Goal: Navigation & Orientation: Find specific page/section

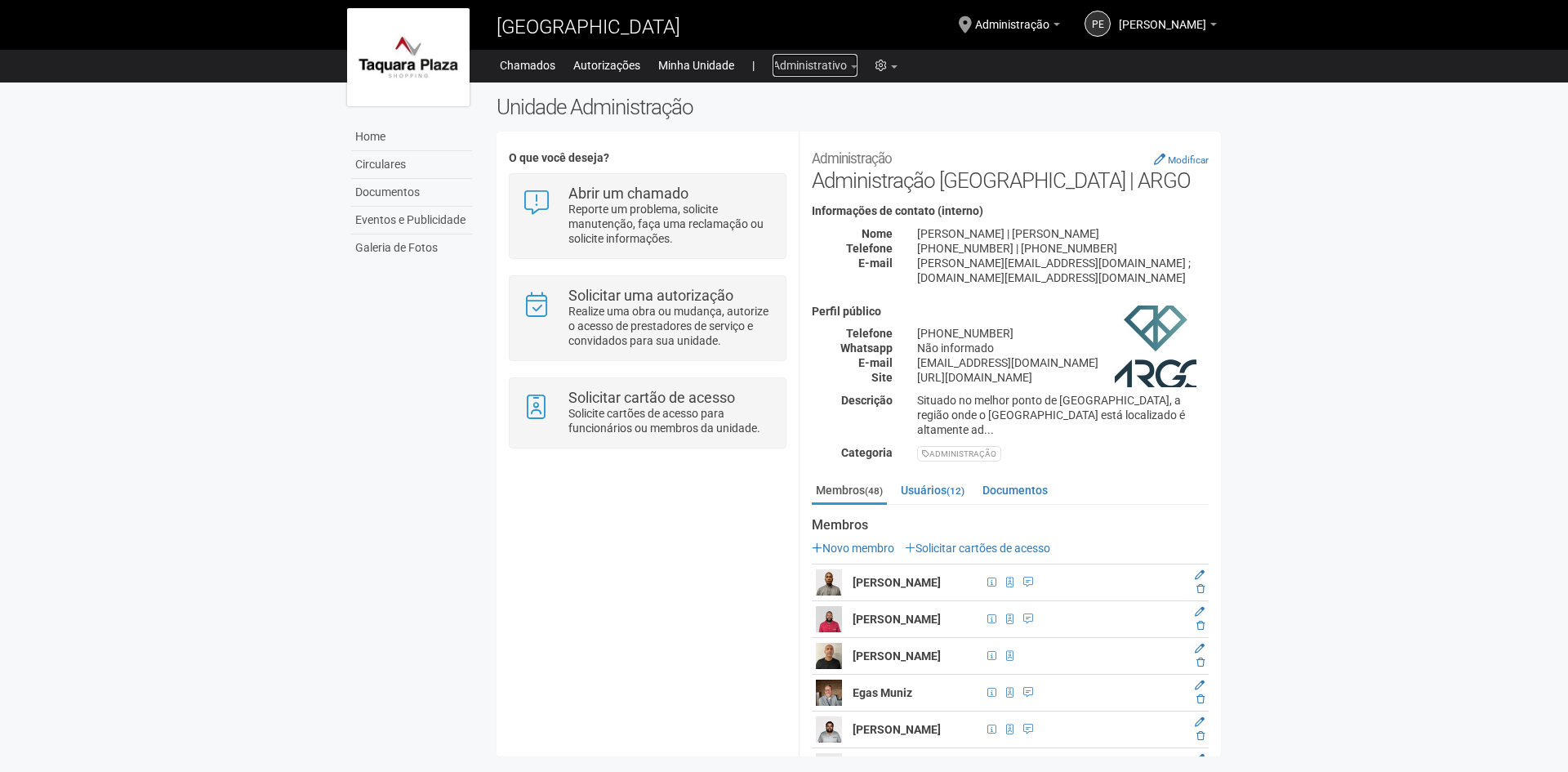
click at [818, 63] on link "Administrativo" at bounding box center [816, 65] width 85 height 23
click at [370, 185] on link "Documentos" at bounding box center [411, 193] width 120 height 28
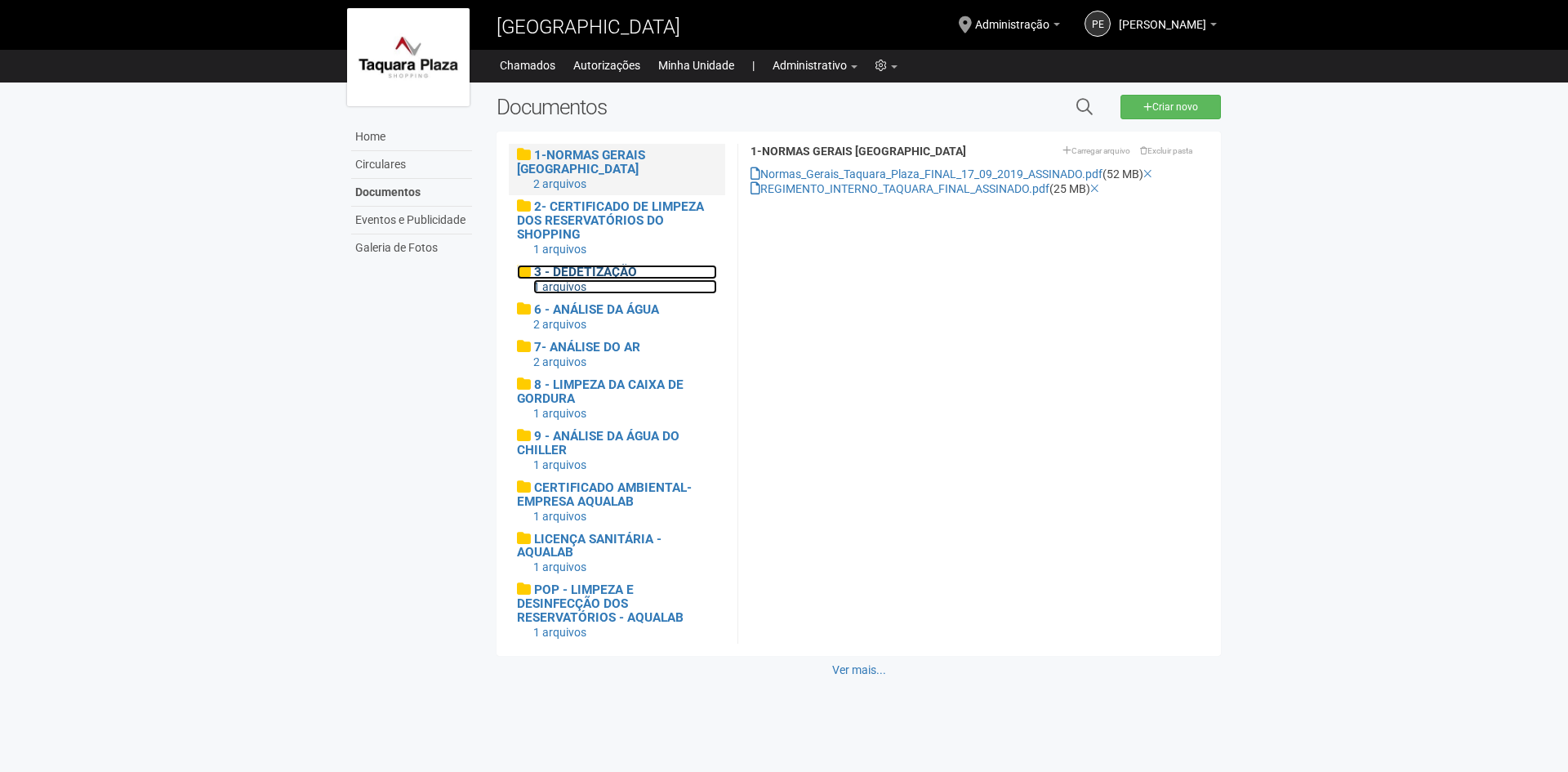
click at [616, 289] on div "1 arquivos" at bounding box center [625, 287] width 184 height 15
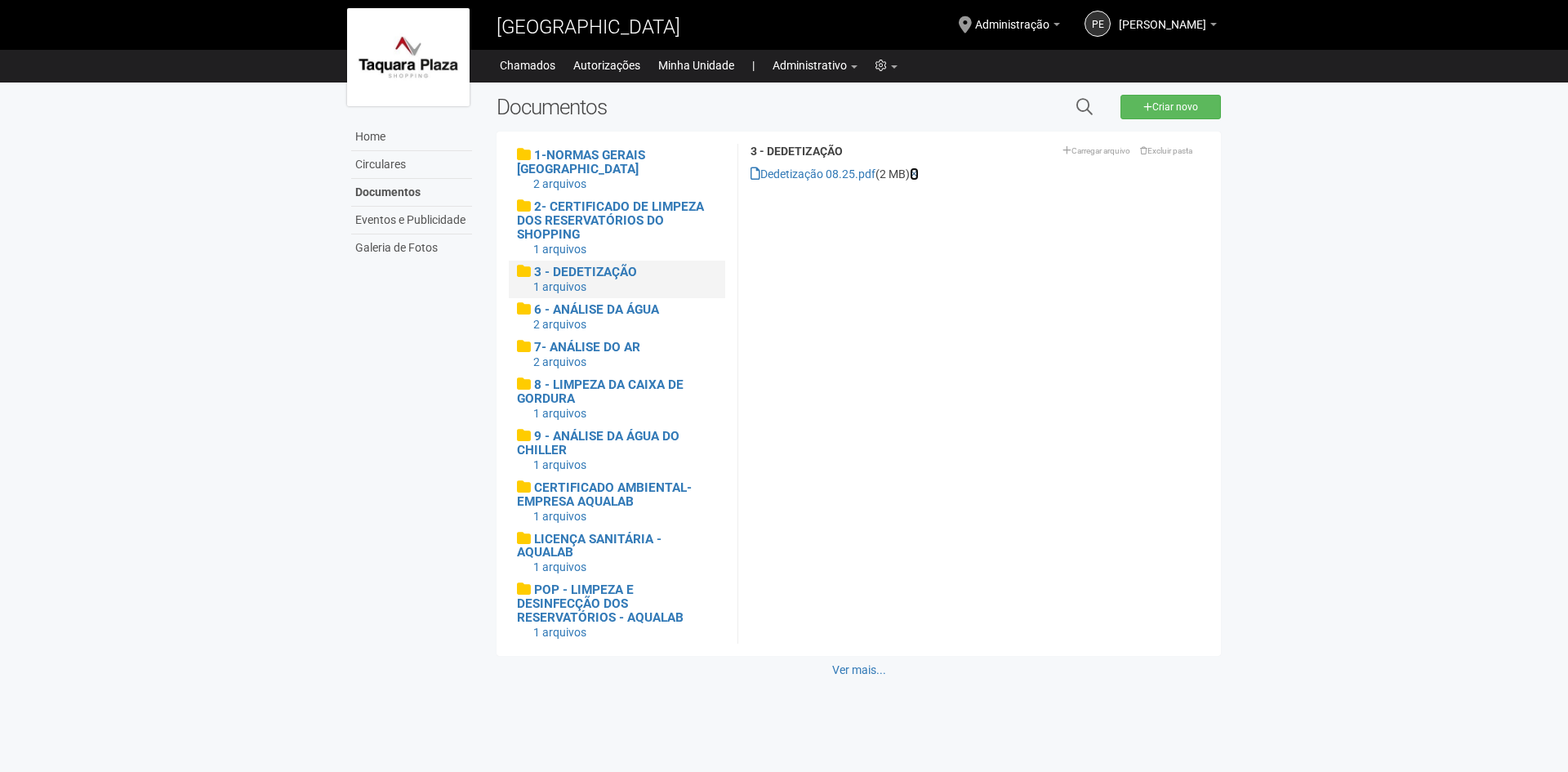
click at [919, 175] on icon at bounding box center [913, 174] width 9 height 11
click at [1149, 116] on link "Criar novo" at bounding box center [1171, 107] width 101 height 25
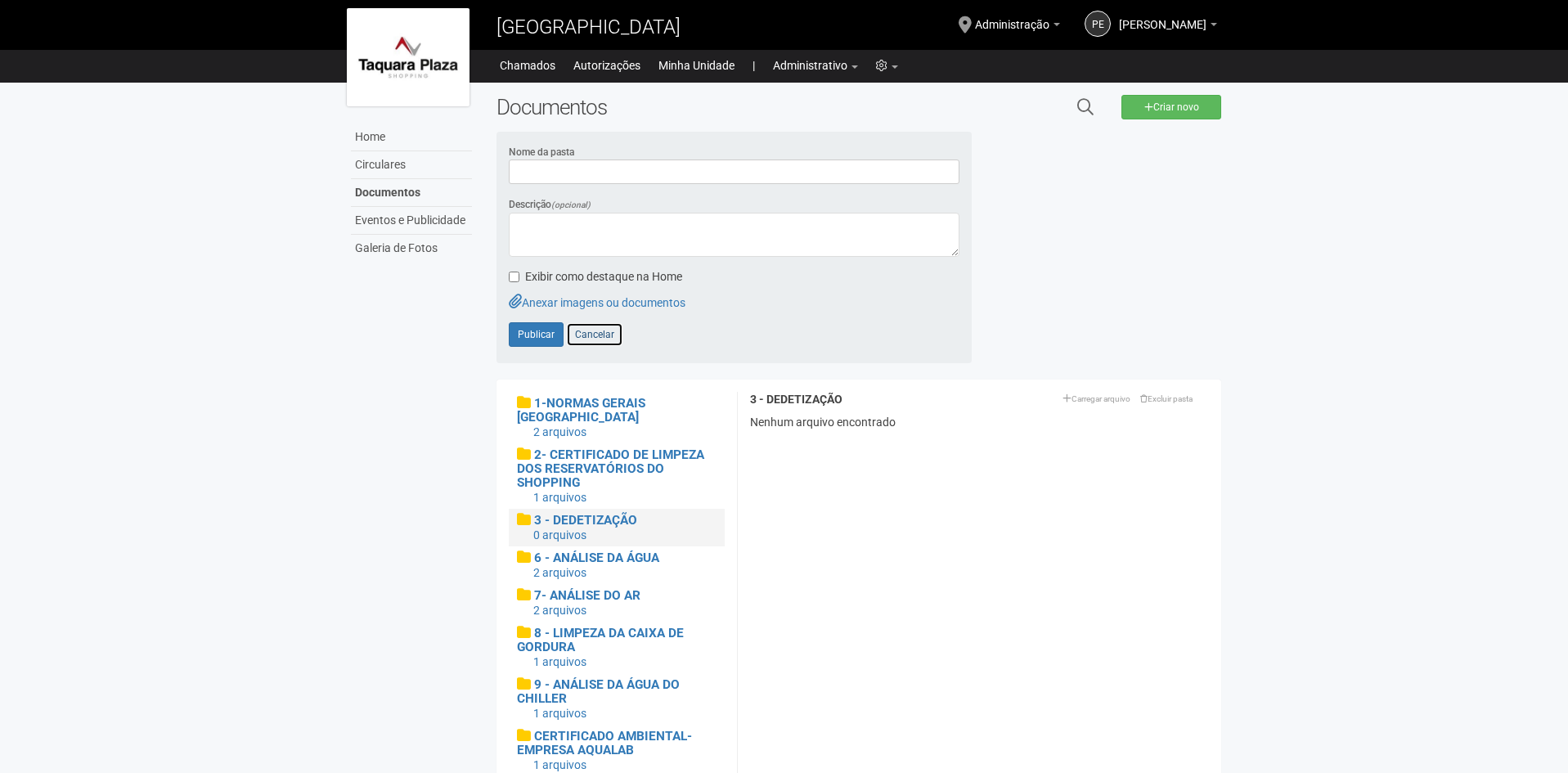
click at [587, 335] on link "Cancelar" at bounding box center [595, 334] width 57 height 25
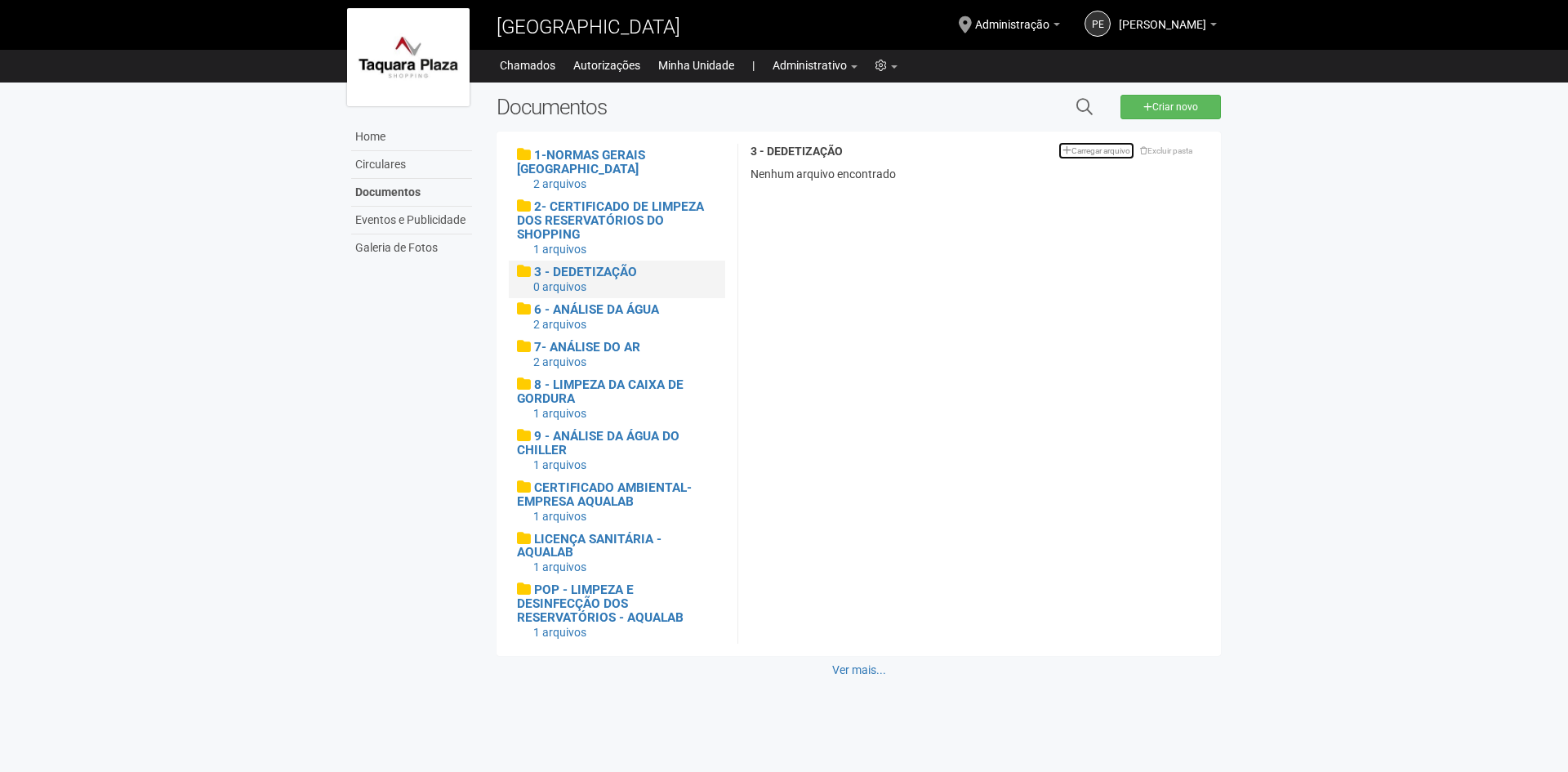
click at [1089, 151] on link "Carregar arquivo" at bounding box center [1097, 151] width 76 height 17
click at [597, 315] on span "6 - ANÁLISE DA ÁGUA" at bounding box center [597, 310] width 125 height 15
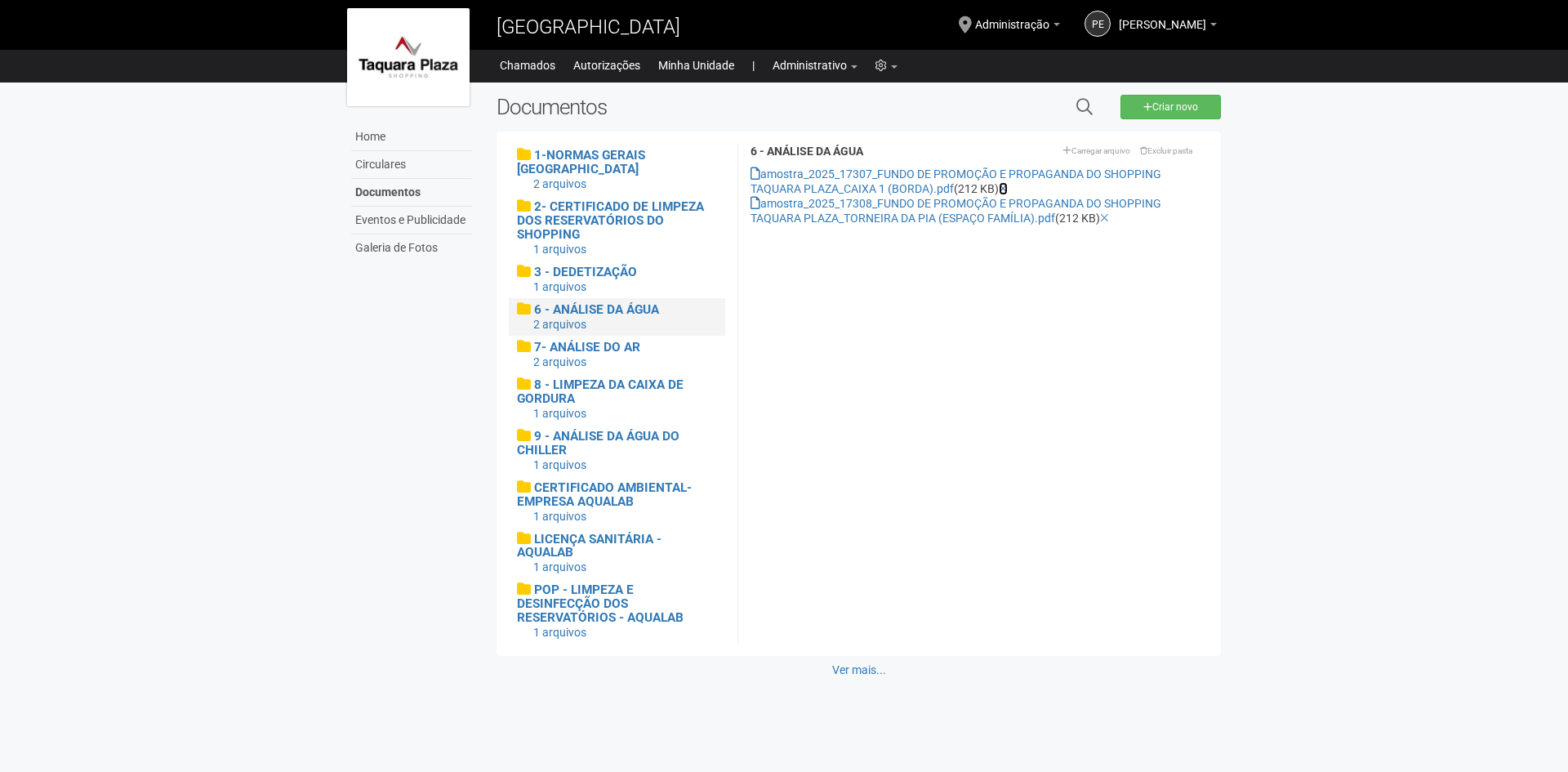
click at [1007, 187] on icon at bounding box center [1003, 189] width 9 height 11
click at [1109, 192] on icon at bounding box center [1104, 189] width 9 height 11
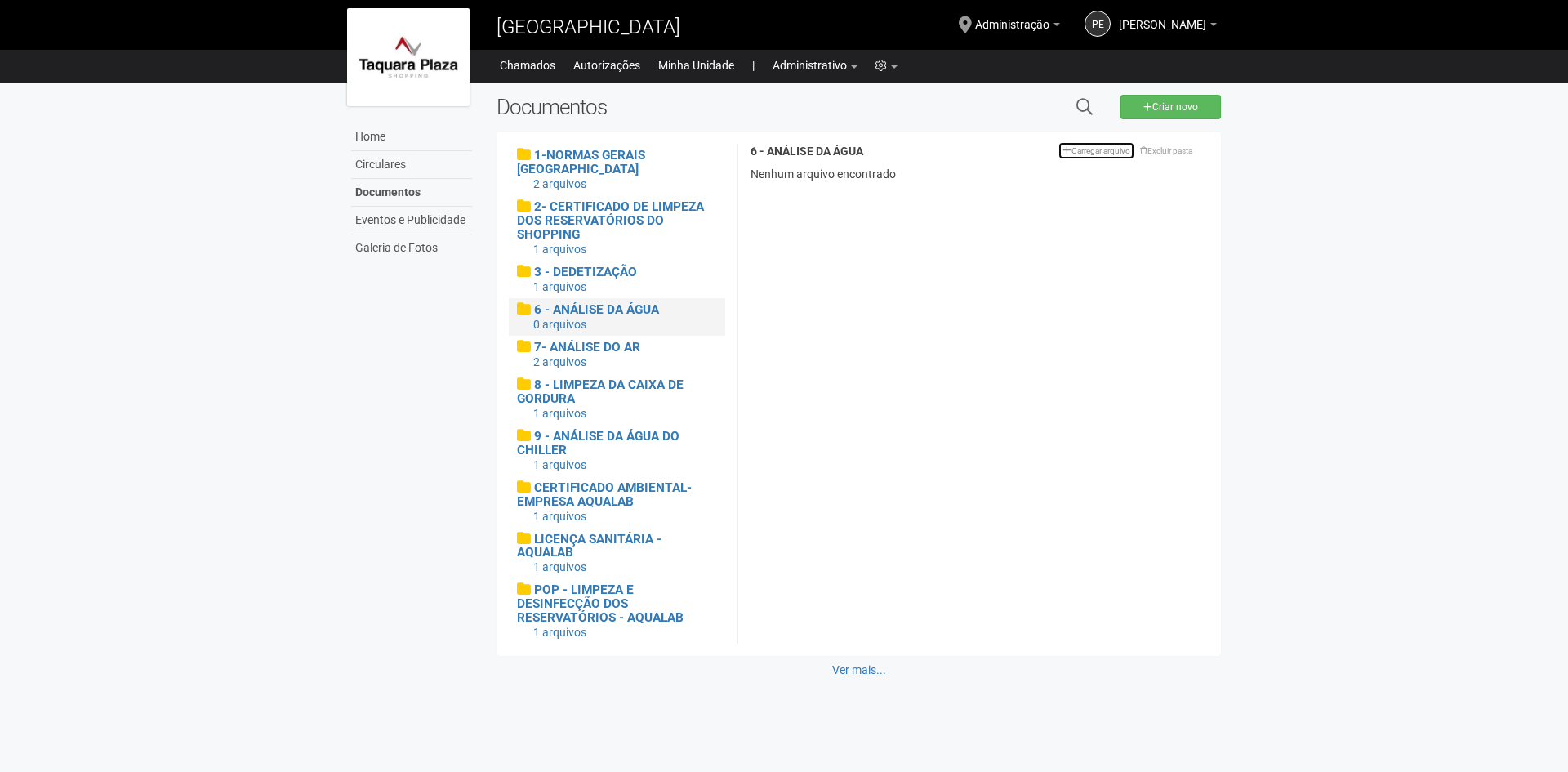
click at [1074, 153] on link "Carregar arquivo" at bounding box center [1097, 151] width 76 height 17
click at [1100, 149] on link "Carregar arquivo" at bounding box center [1097, 151] width 76 height 17
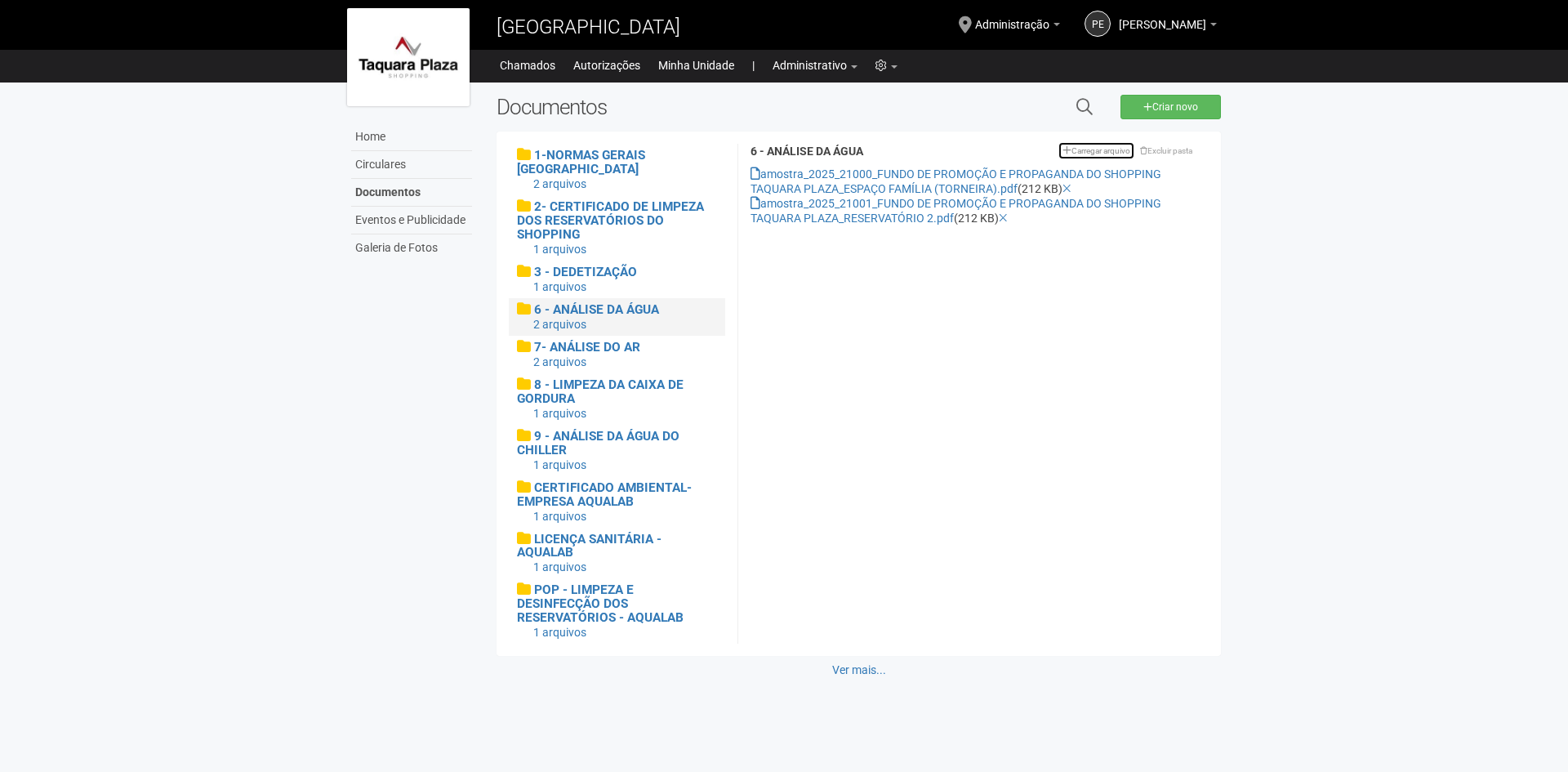
click at [1098, 149] on link "Carregar arquivo" at bounding box center [1097, 151] width 76 height 17
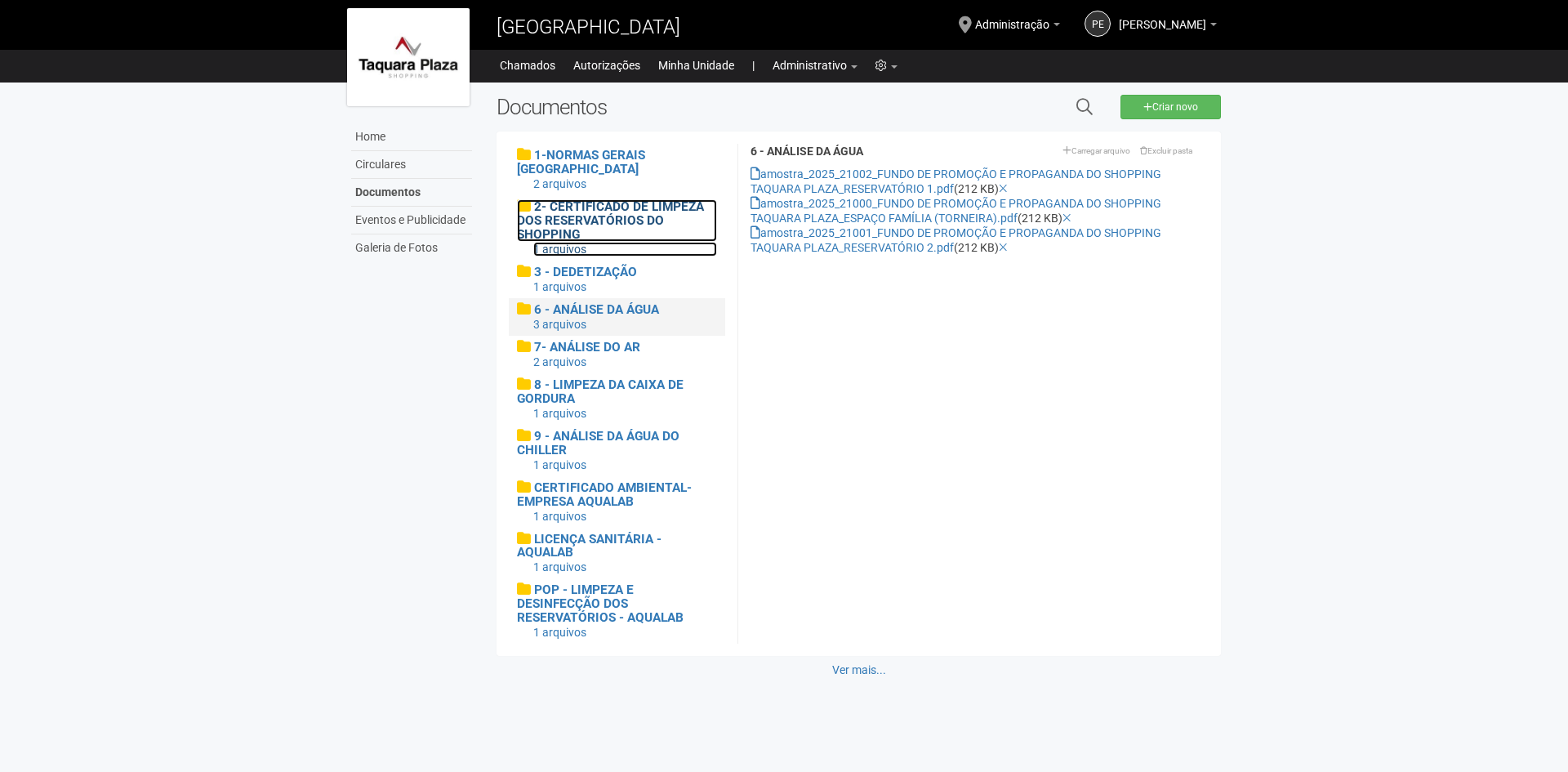
click at [610, 245] on div "1 arquivos" at bounding box center [625, 249] width 184 height 15
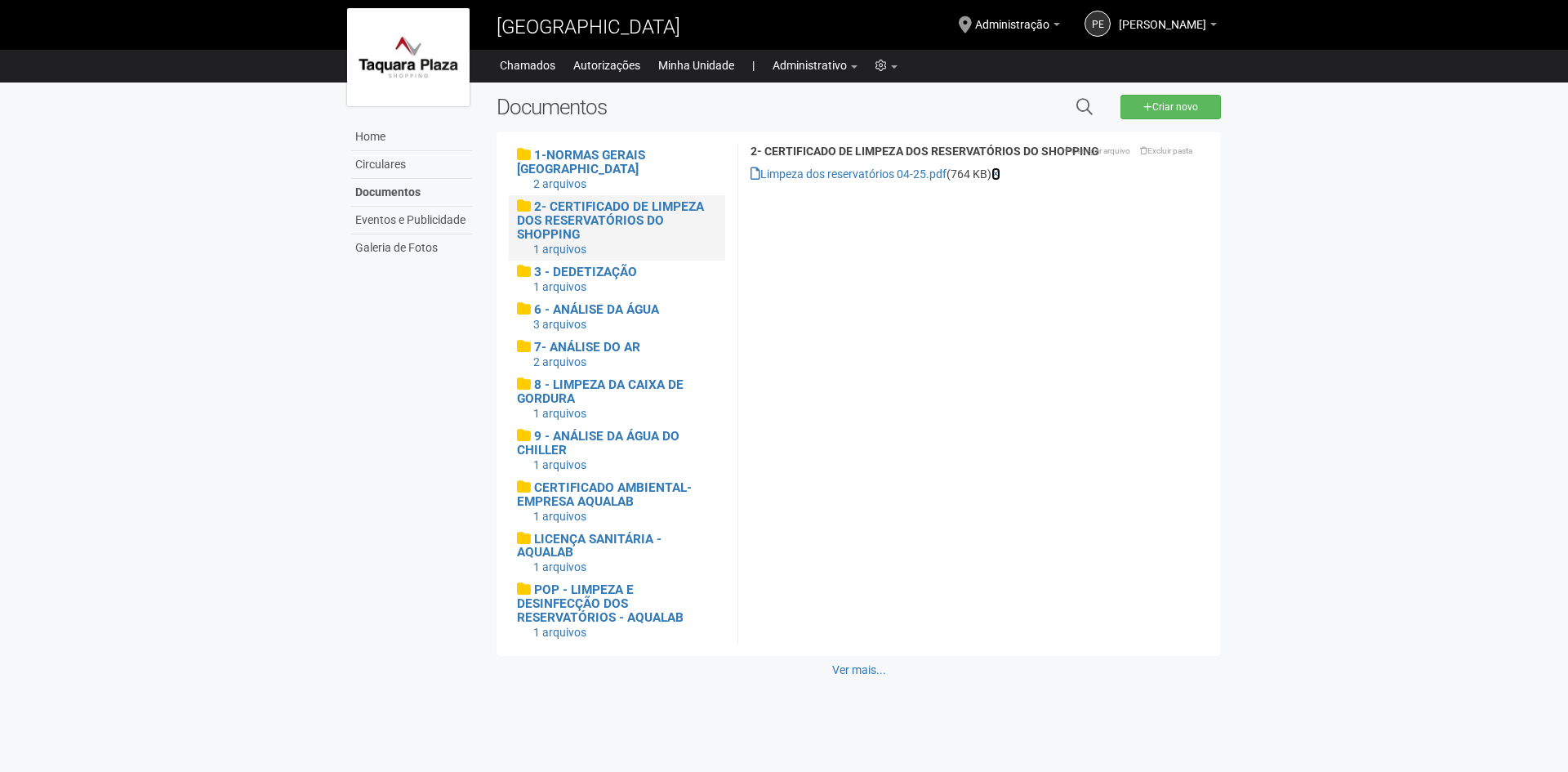
click at [1001, 176] on icon at bounding box center [995, 174] width 9 height 11
click at [1114, 152] on link "Carregar arquivo" at bounding box center [1097, 151] width 76 height 17
